Goal: Task Accomplishment & Management: Use online tool/utility

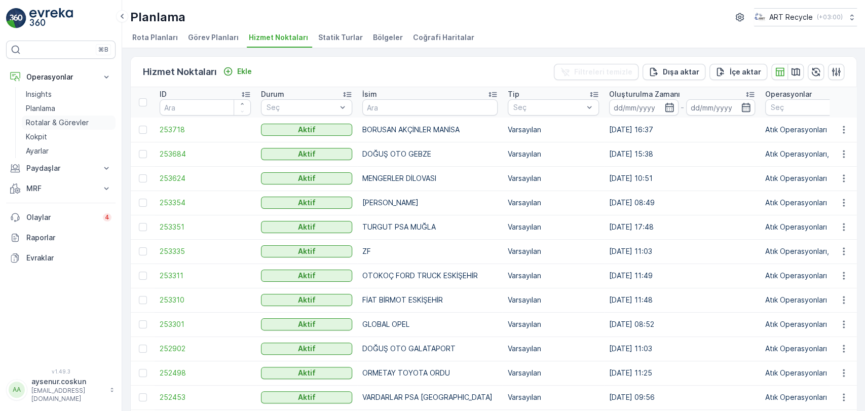
click at [90, 120] on link "Rotalar & Görevler" at bounding box center [69, 123] width 94 height 14
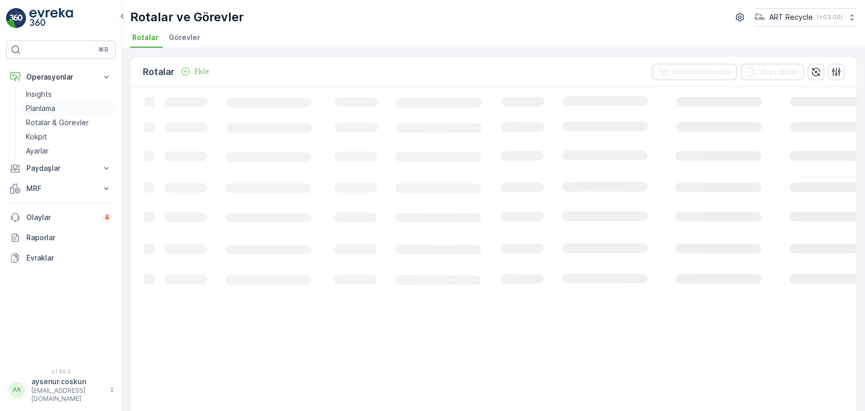
click at [48, 111] on p "Planlama" at bounding box center [40, 108] width 29 height 10
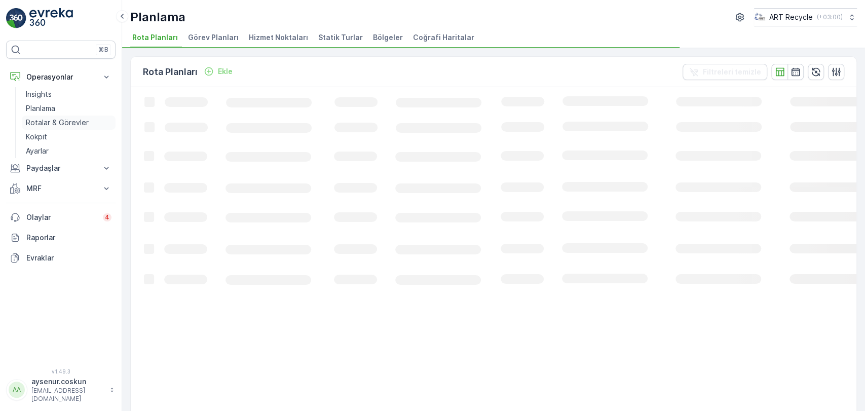
click at [77, 126] on p "Rotalar & Görevler" at bounding box center [57, 123] width 63 height 10
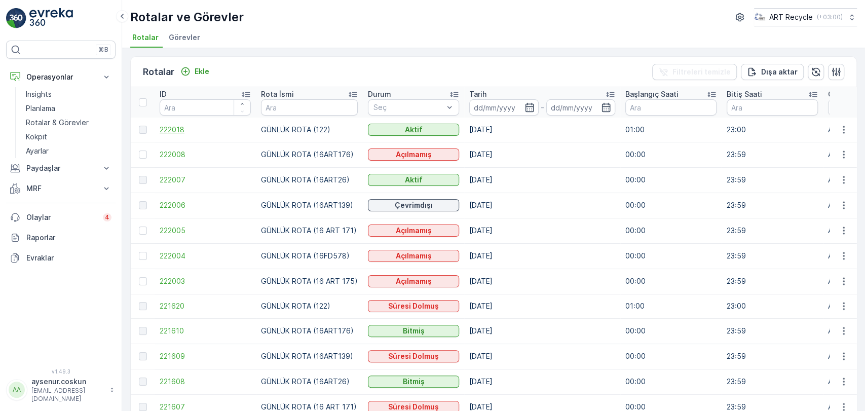
click at [185, 129] on span "222018" at bounding box center [205, 130] width 91 height 10
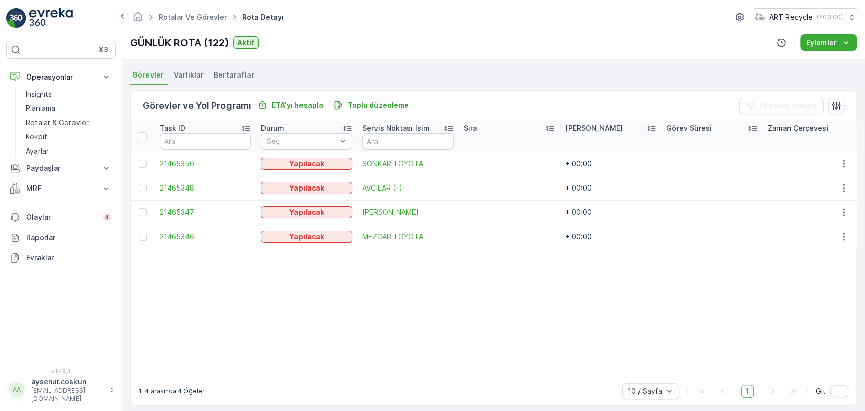
scroll to position [214, 0]
click at [844, 236] on icon "button" at bounding box center [844, 237] width 10 height 10
click at [811, 293] on span "Rotadan kaldır" at bounding box center [804, 294] width 49 height 10
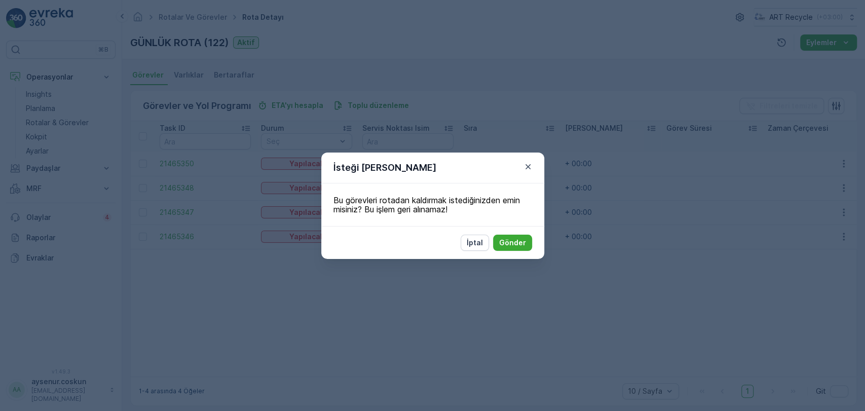
click at [533, 242] on div "İptal Gönder" at bounding box center [432, 242] width 223 height 33
click at [517, 242] on p "Gönder" at bounding box center [512, 243] width 27 height 10
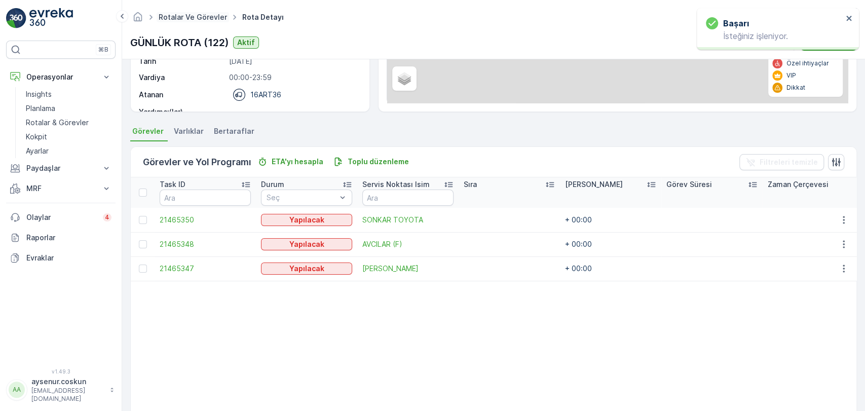
scroll to position [0, 0]
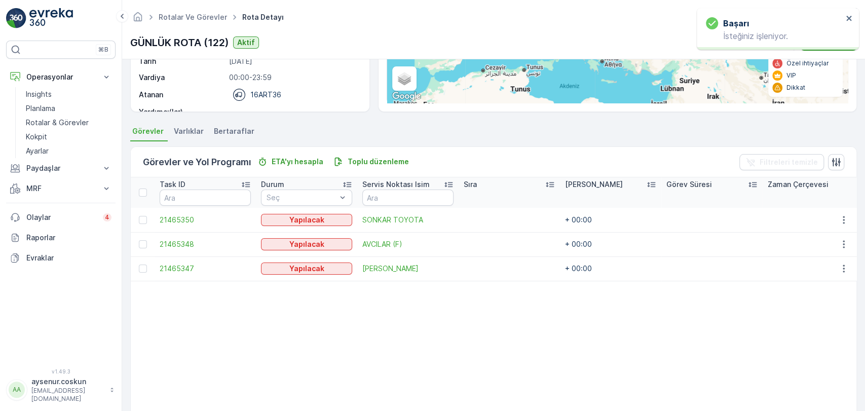
click at [37, 17] on img at bounding box center [51, 18] width 44 height 20
